Goal: Leave review/rating: Leave review/rating

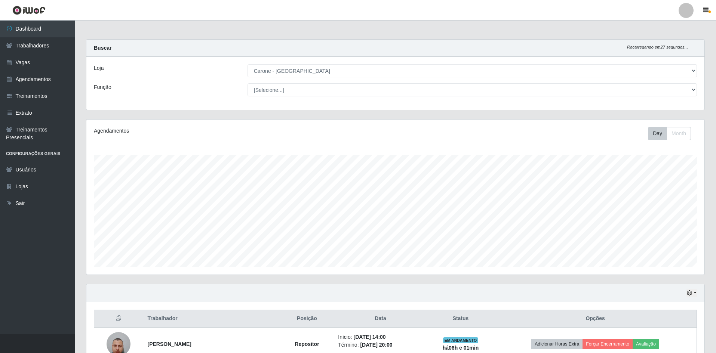
select select "505"
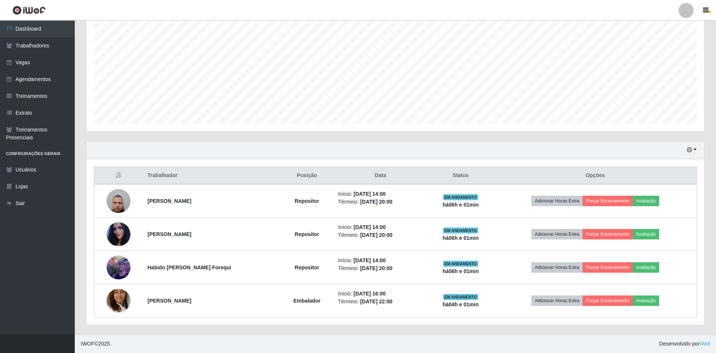
scroll to position [155, 618]
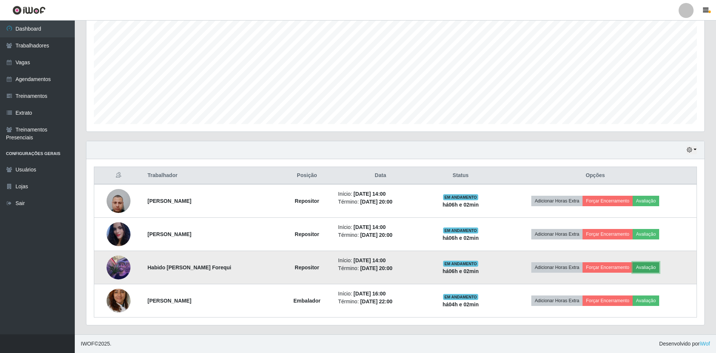
click at [659, 268] on button "Avaliação" at bounding box center [646, 268] width 27 height 10
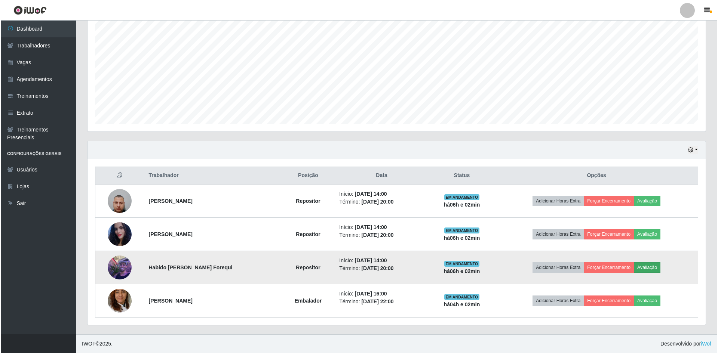
scroll to position [155, 615]
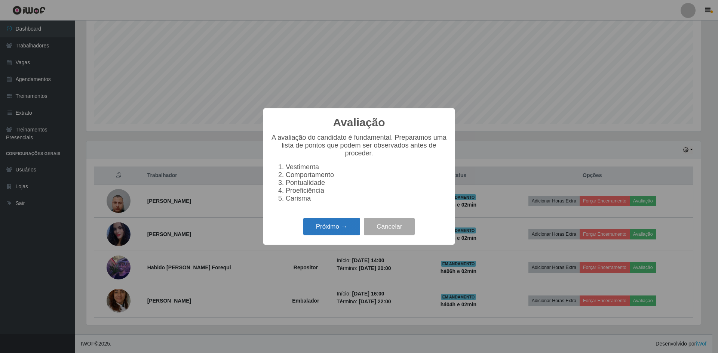
click at [350, 235] on button "Próximo →" at bounding box center [331, 227] width 57 height 18
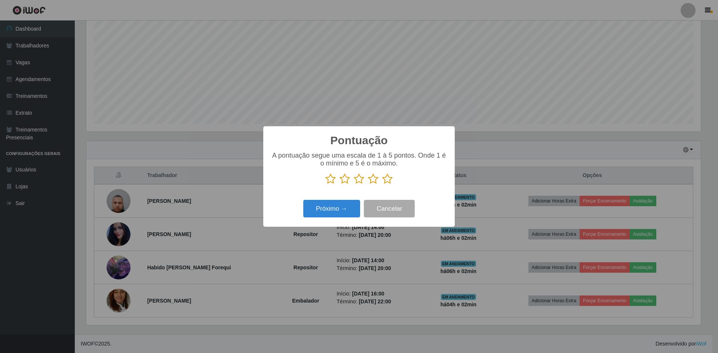
scroll to position [373857, 373397]
click at [388, 183] on icon at bounding box center [387, 179] width 10 height 11
click at [382, 185] on input "radio" at bounding box center [382, 185] width 0 height 0
click at [339, 211] on button "Próximo →" at bounding box center [331, 209] width 57 height 18
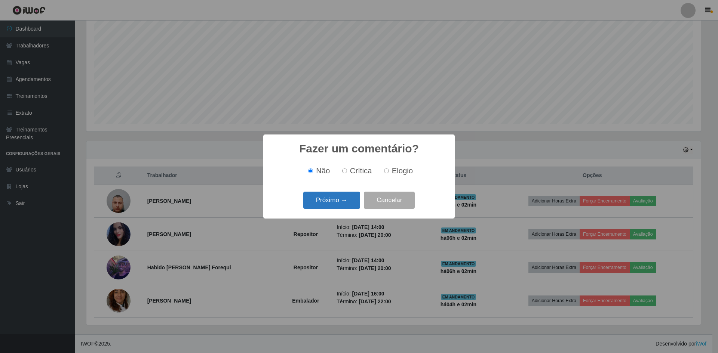
click at [346, 205] on button "Próximo →" at bounding box center [331, 201] width 57 height 18
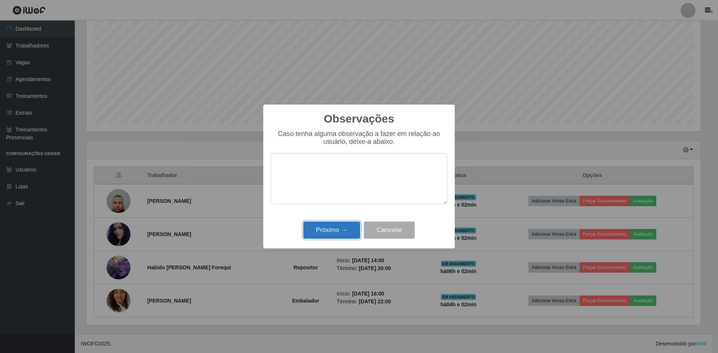
click at [339, 232] on button "Próximo →" at bounding box center [331, 231] width 57 height 18
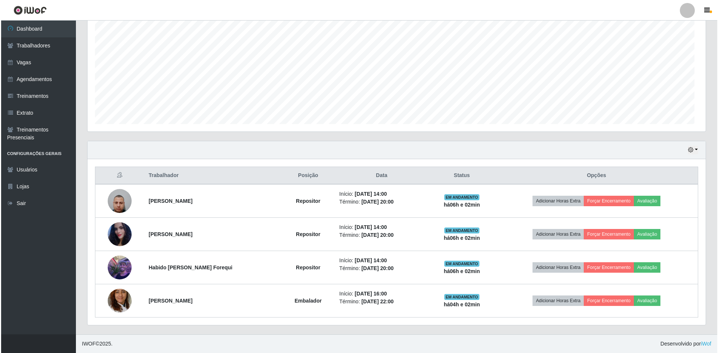
scroll to position [155, 618]
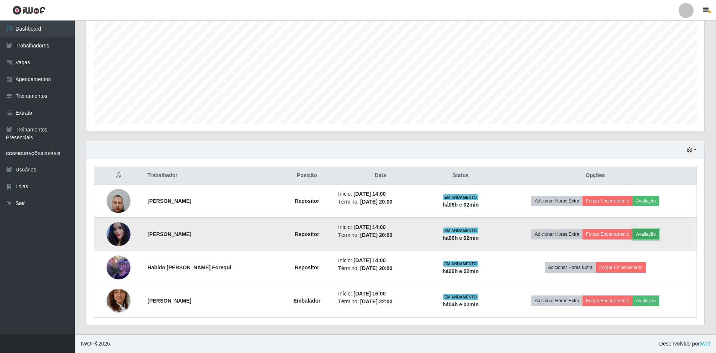
click at [659, 237] on button "Avaliação" at bounding box center [646, 234] width 27 height 10
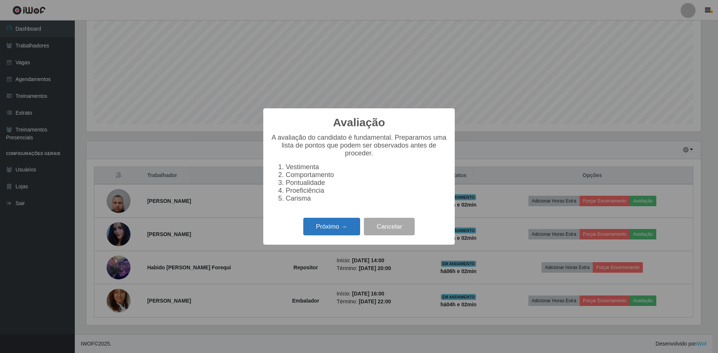
click at [327, 231] on button "Próximo →" at bounding box center [331, 227] width 57 height 18
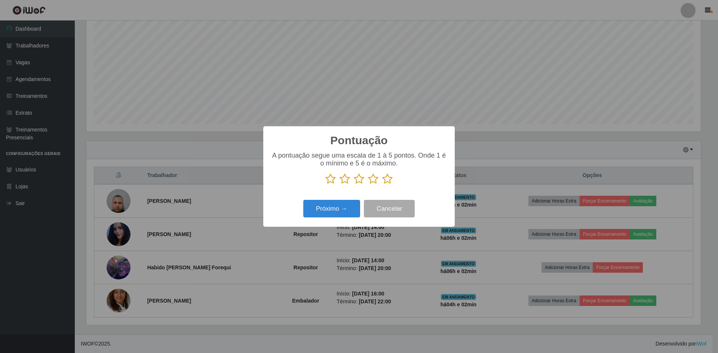
scroll to position [373857, 373397]
click at [389, 180] on icon at bounding box center [387, 179] width 10 height 11
click at [382, 185] on input "radio" at bounding box center [382, 185] width 0 height 0
click at [335, 212] on button "Próximo →" at bounding box center [331, 209] width 57 height 18
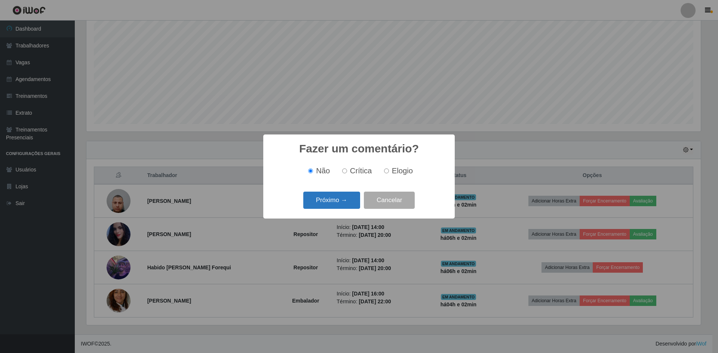
click at [338, 202] on button "Próximo →" at bounding box center [331, 201] width 57 height 18
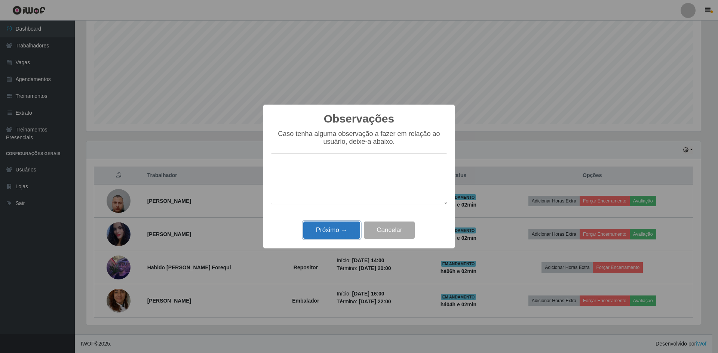
click at [343, 226] on button "Próximo →" at bounding box center [331, 231] width 57 height 18
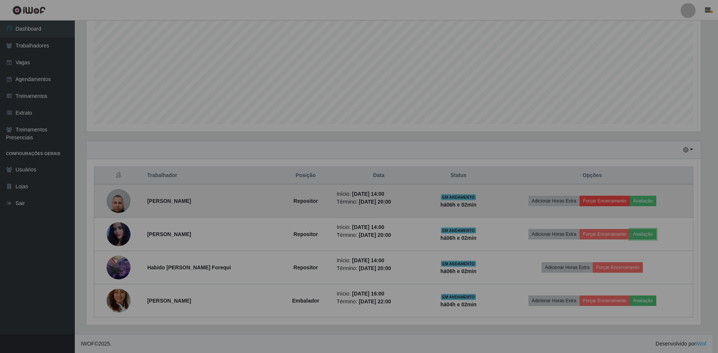
scroll to position [155, 618]
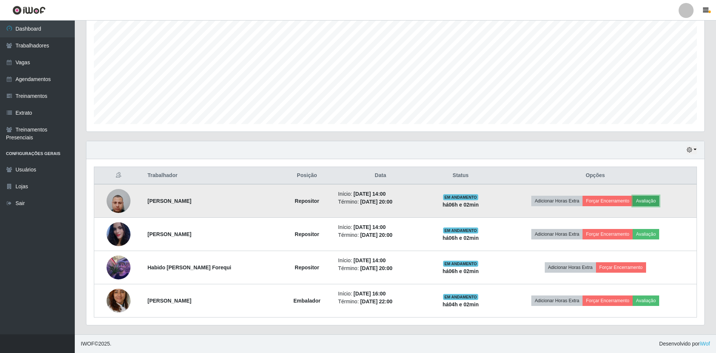
click at [648, 198] on button "Avaliação" at bounding box center [646, 201] width 27 height 10
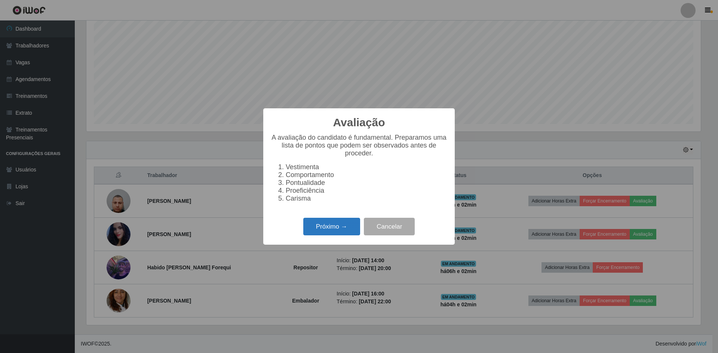
click at [326, 232] on button "Próximo →" at bounding box center [331, 227] width 57 height 18
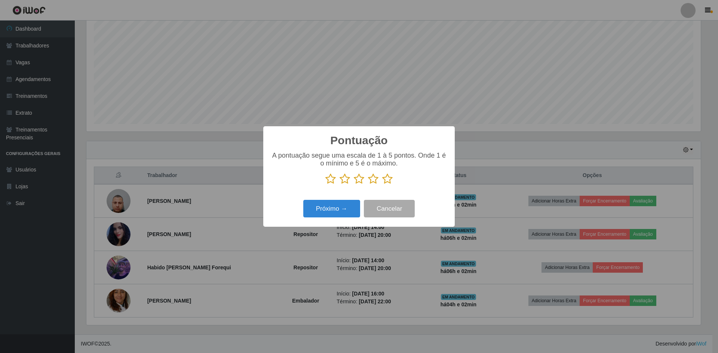
scroll to position [373857, 373397]
click at [388, 180] on icon at bounding box center [387, 179] width 10 height 11
click at [382, 185] on input "radio" at bounding box center [382, 185] width 0 height 0
click at [345, 209] on button "Próximo →" at bounding box center [331, 209] width 57 height 18
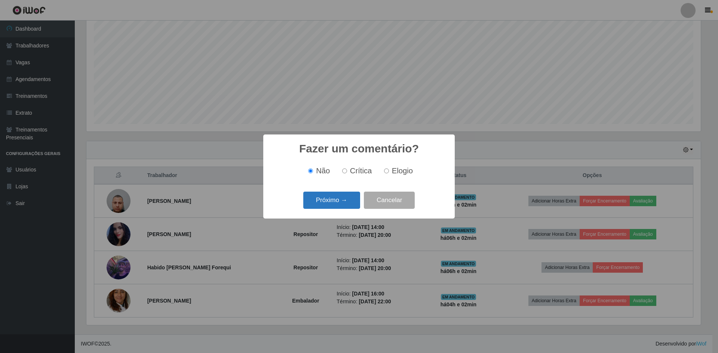
click at [348, 206] on button "Próximo →" at bounding box center [331, 201] width 57 height 18
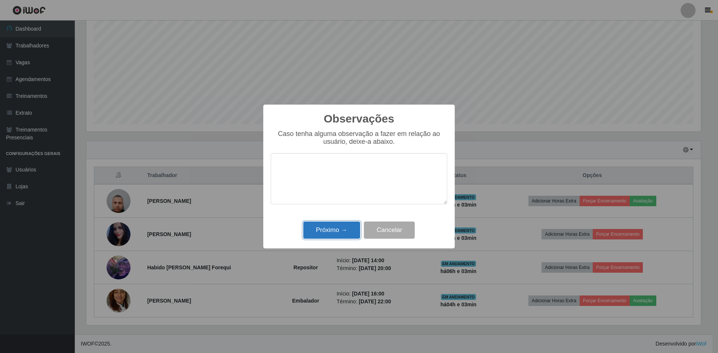
click at [337, 226] on button "Próximo →" at bounding box center [331, 231] width 57 height 18
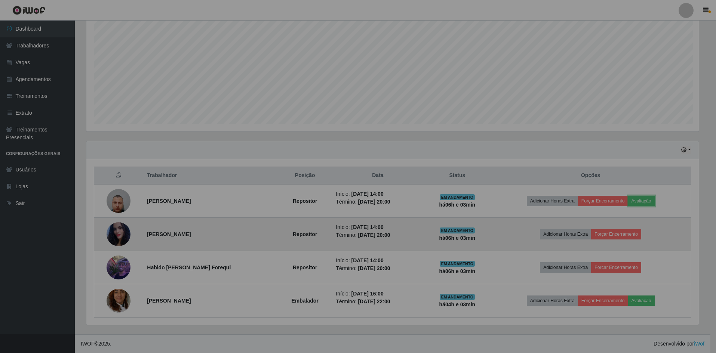
scroll to position [155, 618]
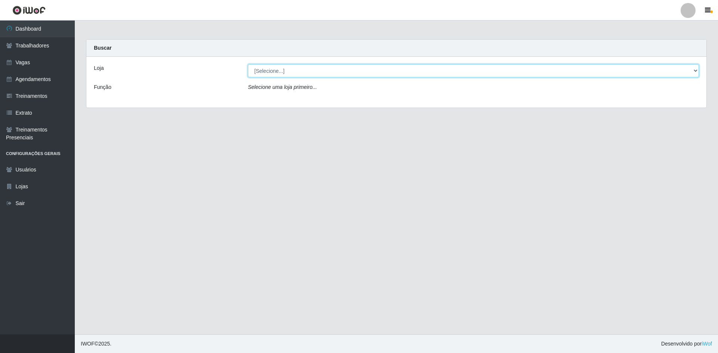
click at [300, 71] on select "[Selecione...] Carone - Itapoa Carone - Praia da Costa Sempre Tem - Jardim Camb…" at bounding box center [473, 70] width 451 height 13
select select "505"
click at [248, 64] on select "[Selecione...] Carone - Itapoa Carone - Praia da Costa Sempre Tem - Jardim Camb…" at bounding box center [473, 70] width 451 height 13
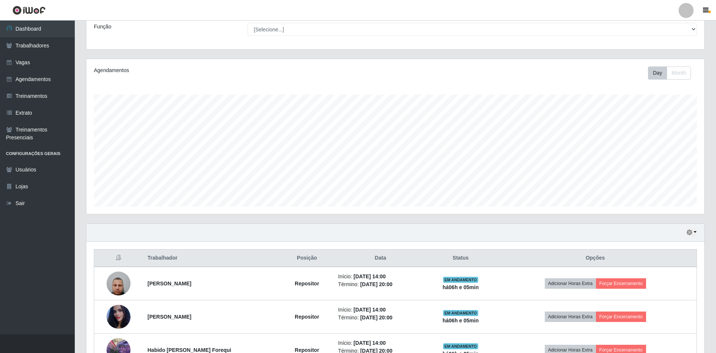
scroll to position [143, 0]
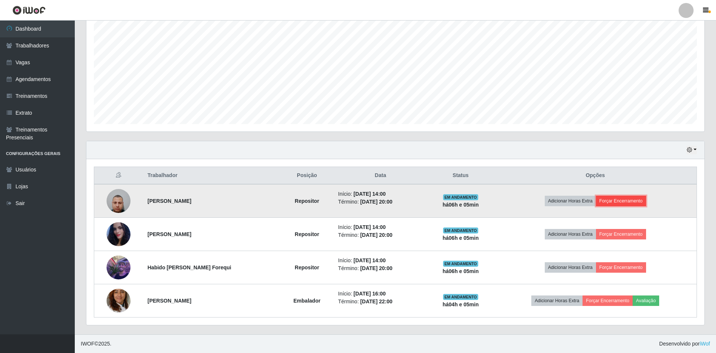
click at [617, 200] on button "Forçar Encerramento" at bounding box center [621, 201] width 50 height 10
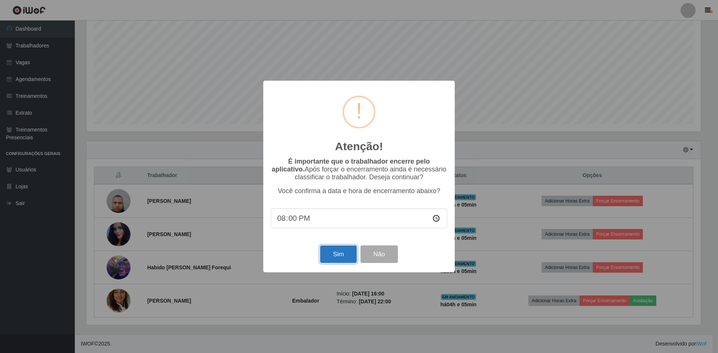
click at [332, 259] on button "Sim" at bounding box center [338, 255] width 36 height 18
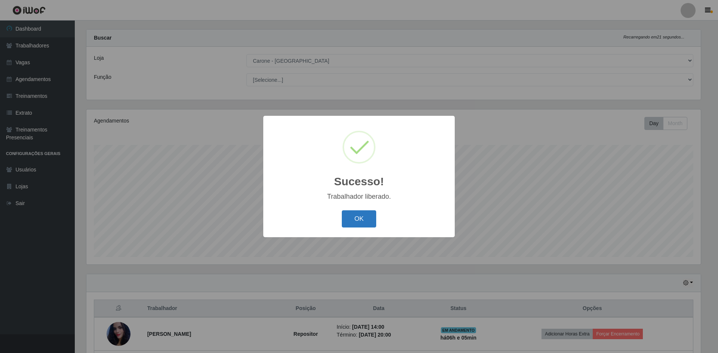
click at [361, 221] on button "OK" at bounding box center [359, 220] width 35 height 18
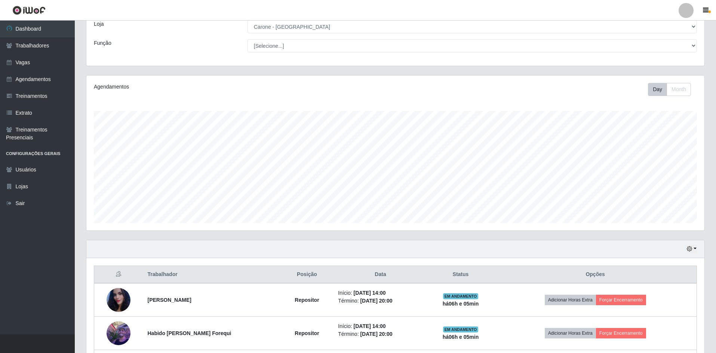
scroll to position [85, 0]
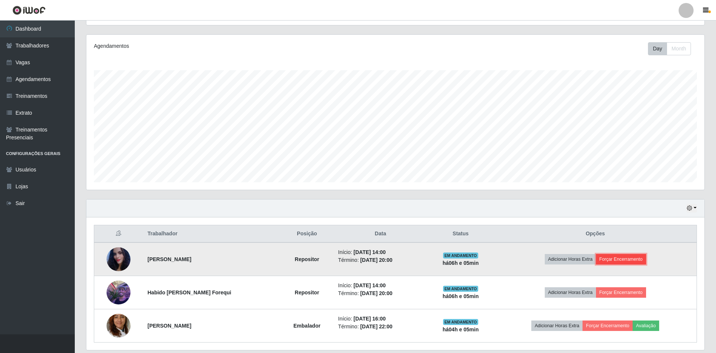
click at [619, 265] on button "Forçar Encerramento" at bounding box center [621, 259] width 50 height 10
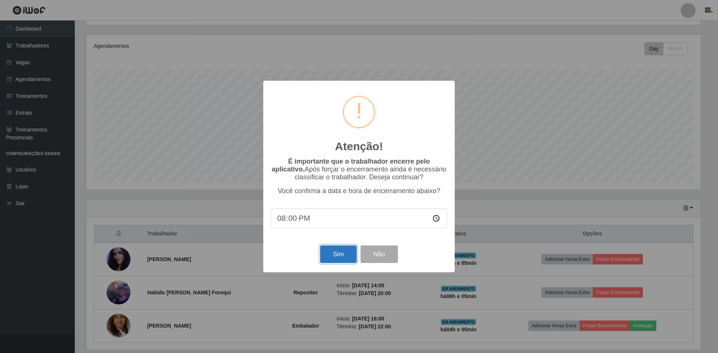
click at [346, 255] on button "Sim" at bounding box center [338, 255] width 36 height 18
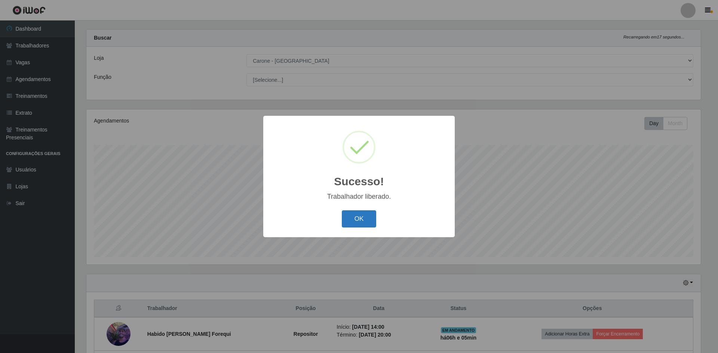
click at [347, 223] on button "OK" at bounding box center [359, 220] width 35 height 18
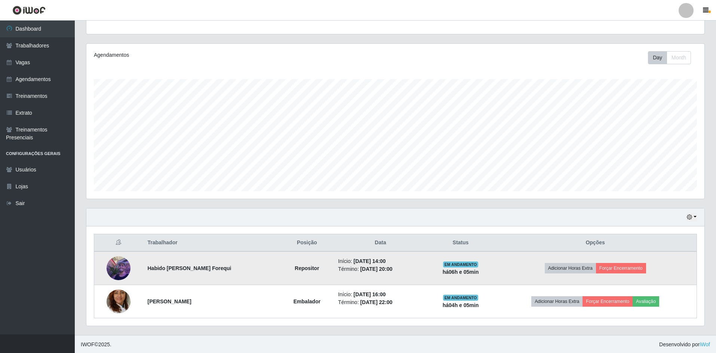
scroll to position [77, 0]
click at [622, 269] on button "Forçar Encerramento" at bounding box center [621, 268] width 50 height 10
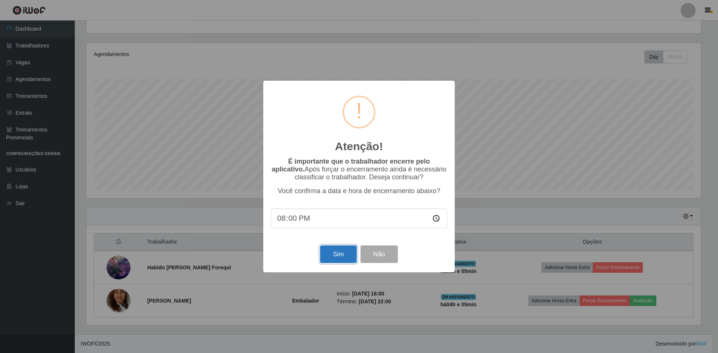
click at [337, 253] on button "Sim" at bounding box center [338, 255] width 36 height 18
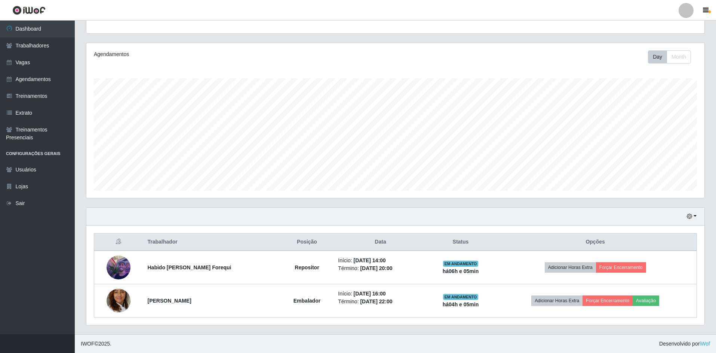
scroll to position [0, 0]
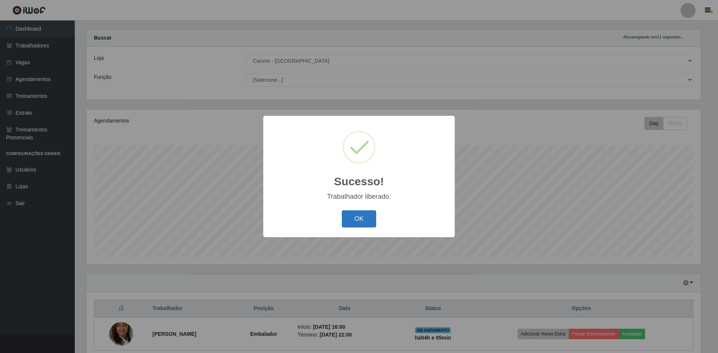
click at [358, 227] on button "OK" at bounding box center [359, 220] width 35 height 18
